Goal: Navigation & Orientation: Understand site structure

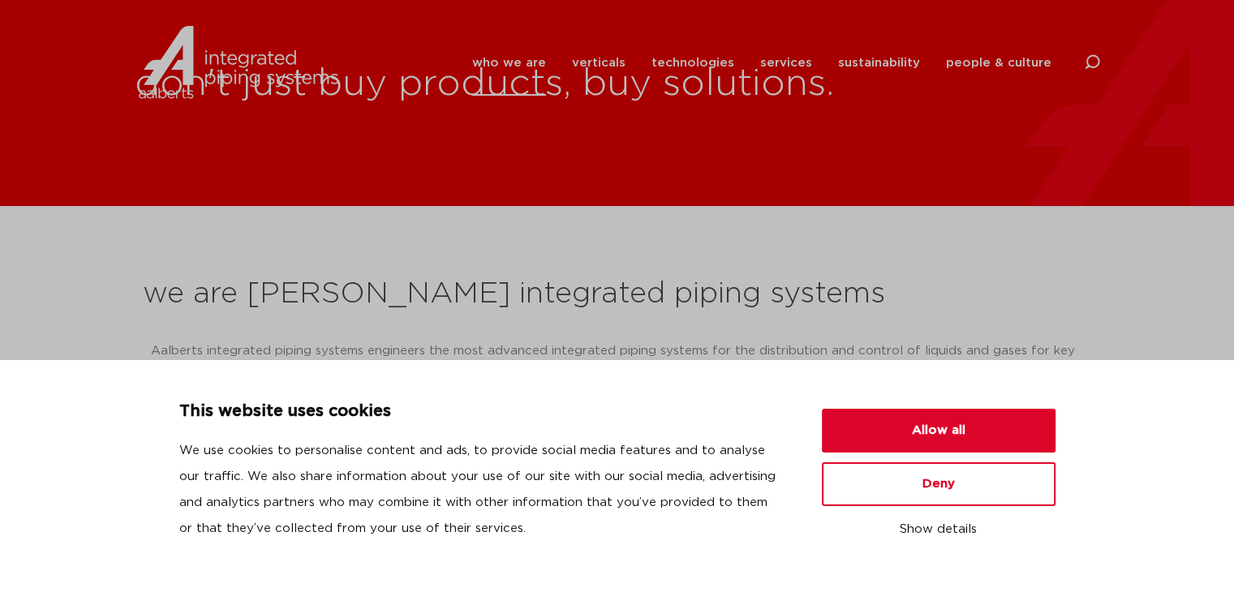
scroll to position [325, 0]
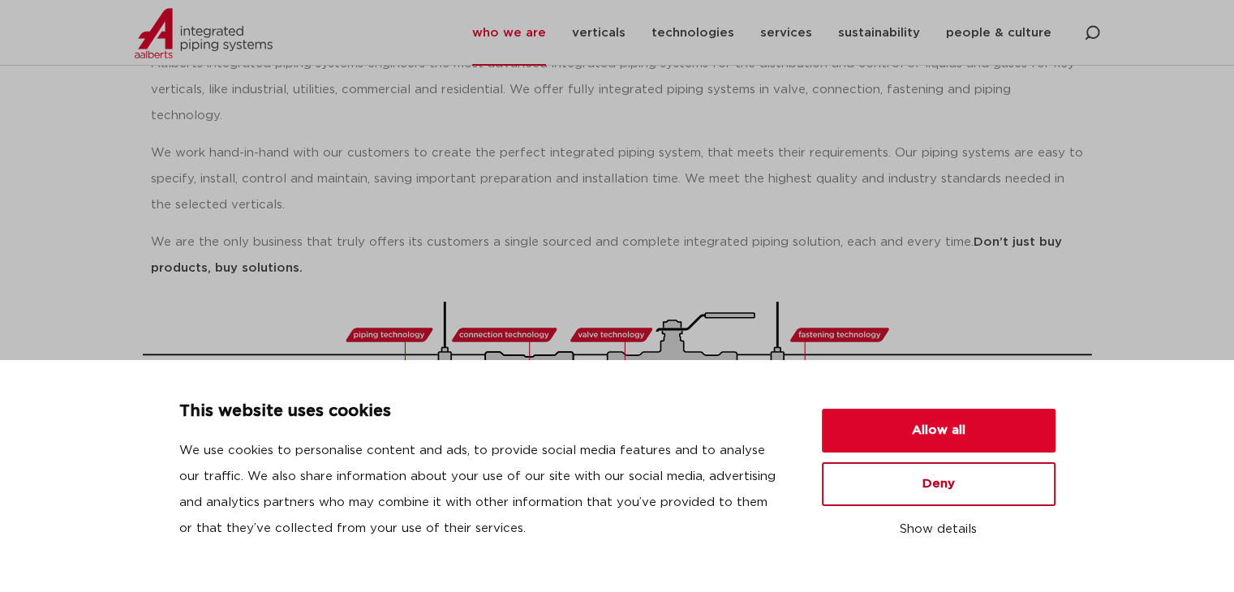
click at [924, 470] on button "Deny" at bounding box center [939, 484] width 234 height 44
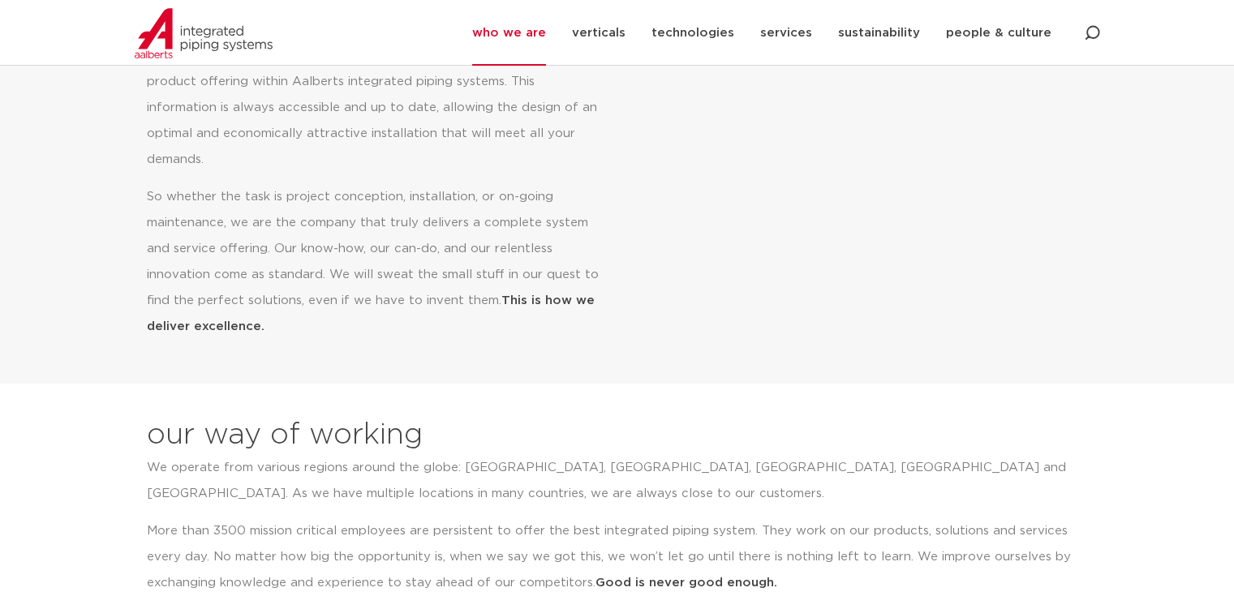
scroll to position [1541, 0]
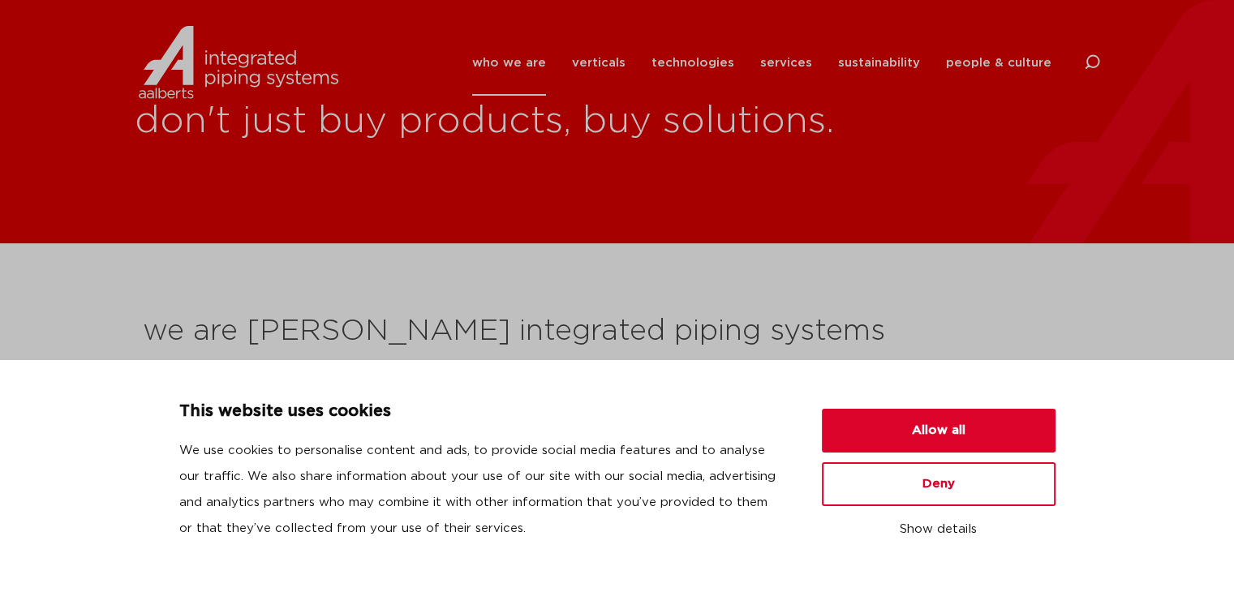
scroll to position [81, 0]
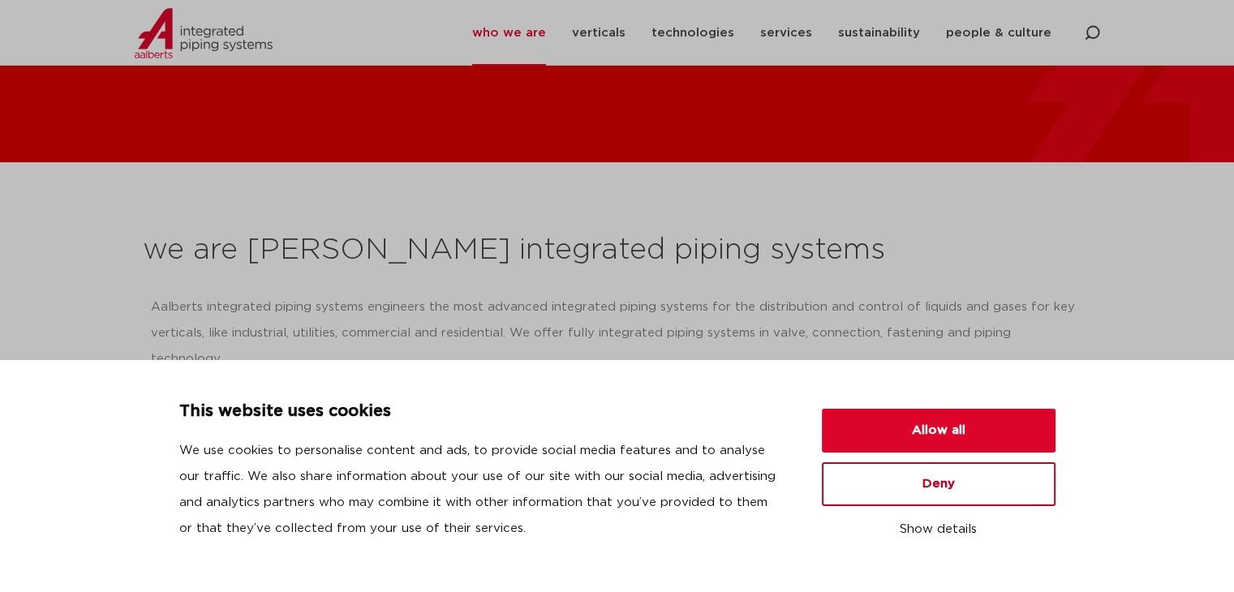
click at [905, 501] on button "Deny" at bounding box center [939, 484] width 234 height 44
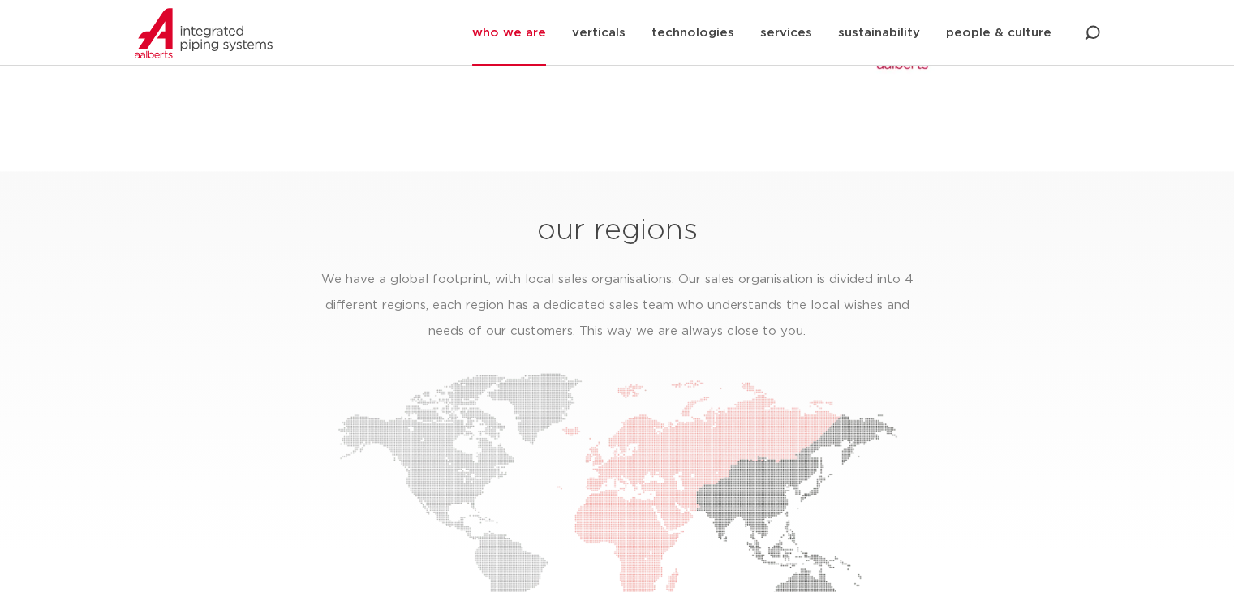
scroll to position [2515, 0]
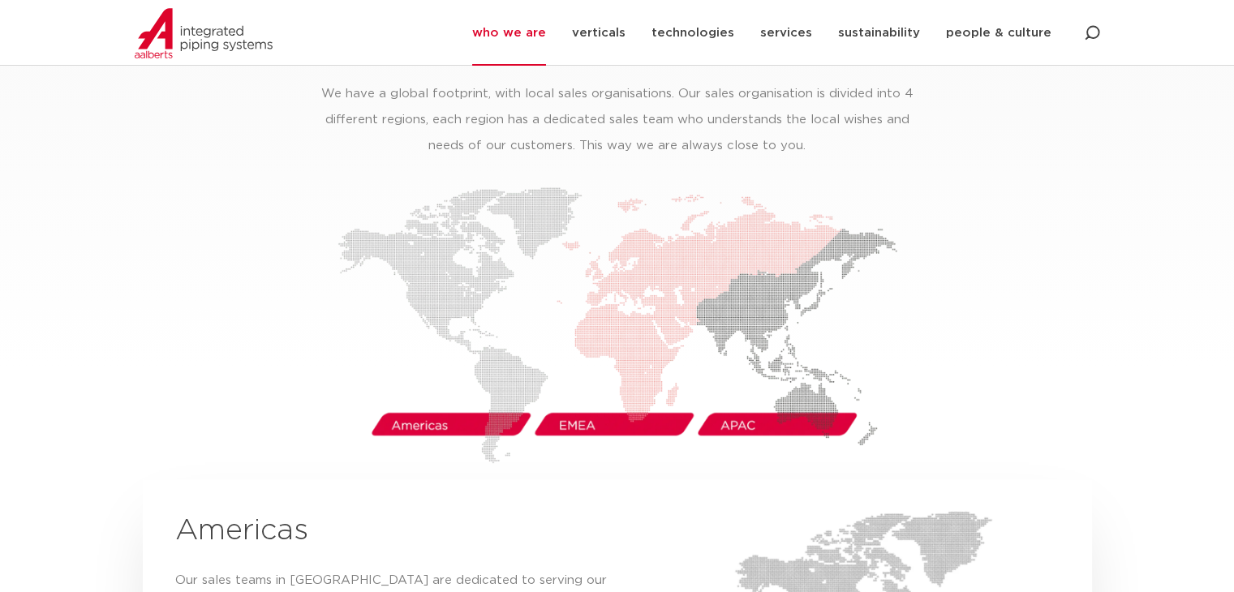
click at [738, 399] on img at bounding box center [617, 325] width 560 height 277
click at [778, 401] on img at bounding box center [617, 325] width 560 height 277
click at [798, 395] on img at bounding box center [617, 325] width 560 height 277
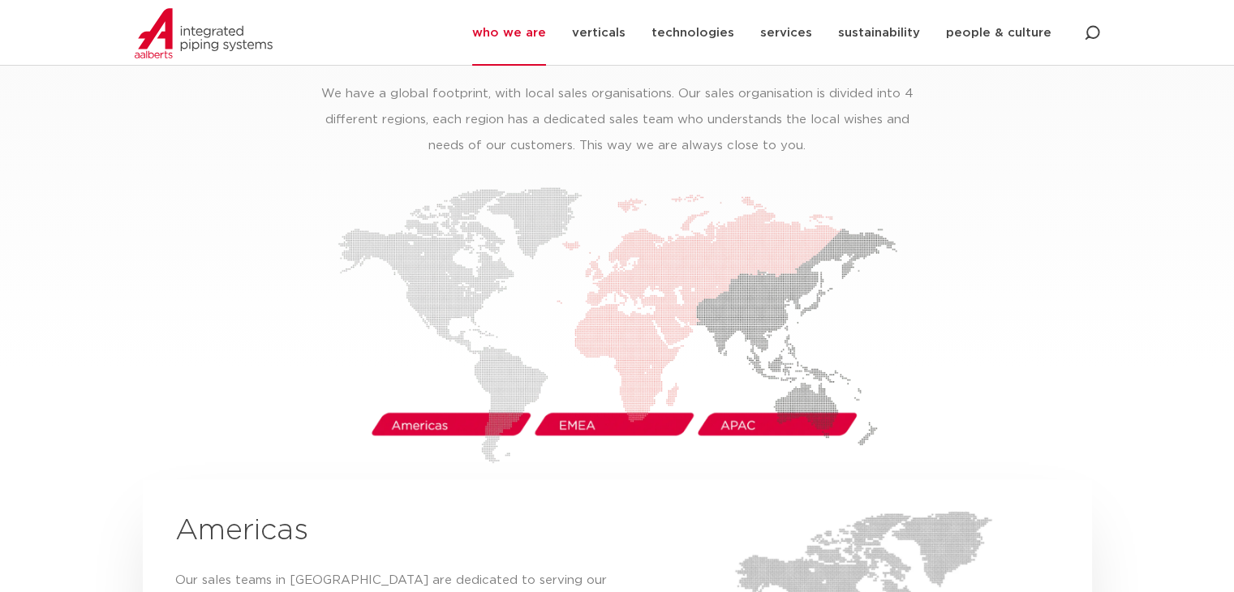
click at [658, 392] on img at bounding box center [617, 325] width 560 height 277
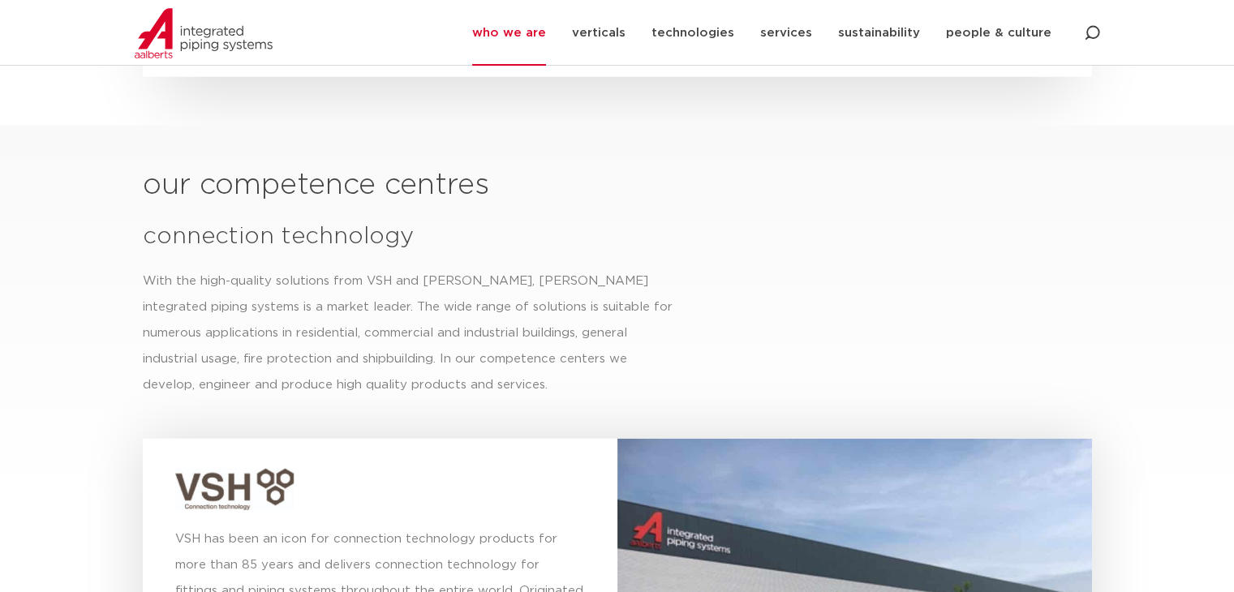
scroll to position [4219, 0]
